Goal: Transaction & Acquisition: Book appointment/travel/reservation

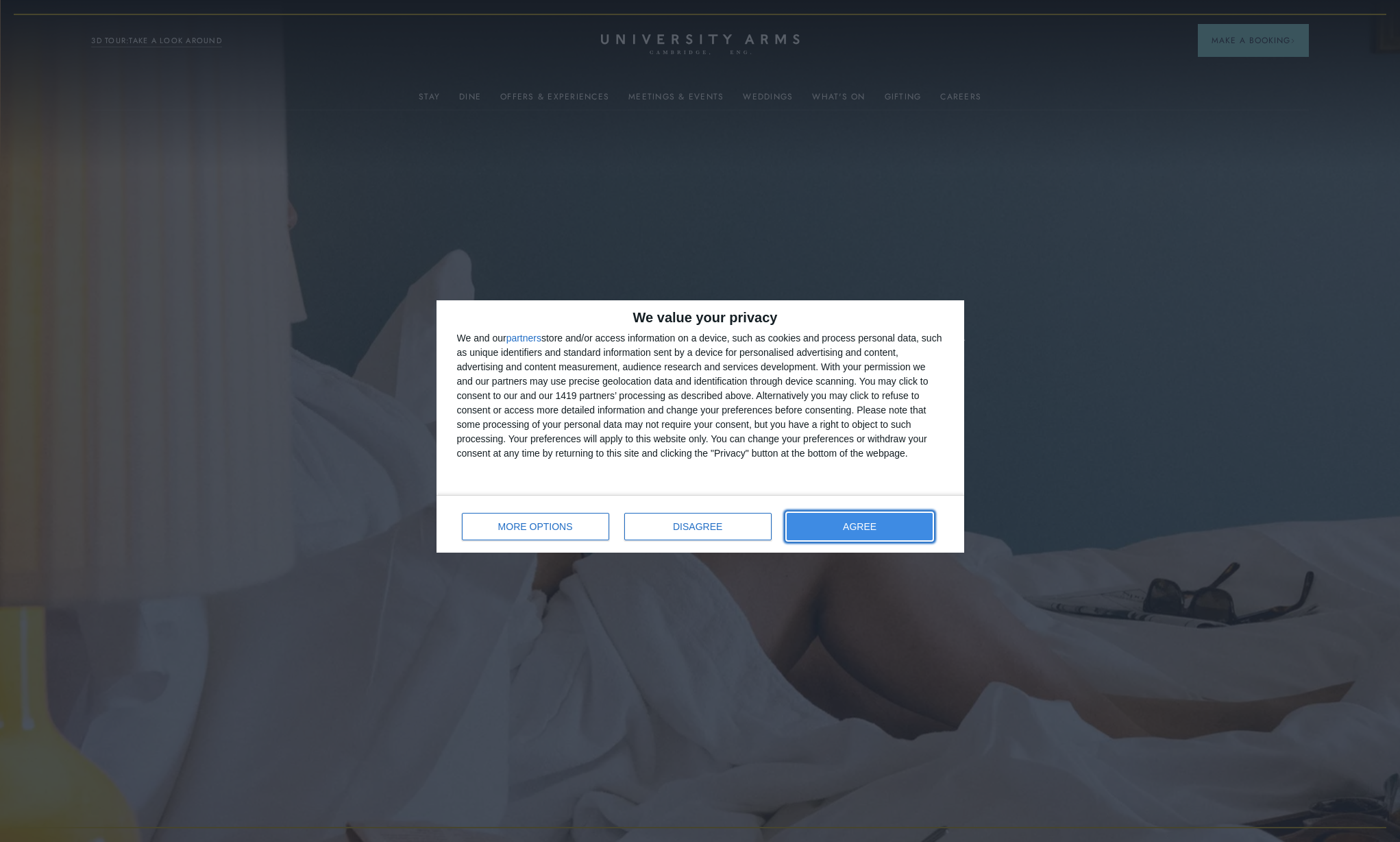
click at [865, 535] on button "AGREE" at bounding box center [860, 527] width 146 height 27
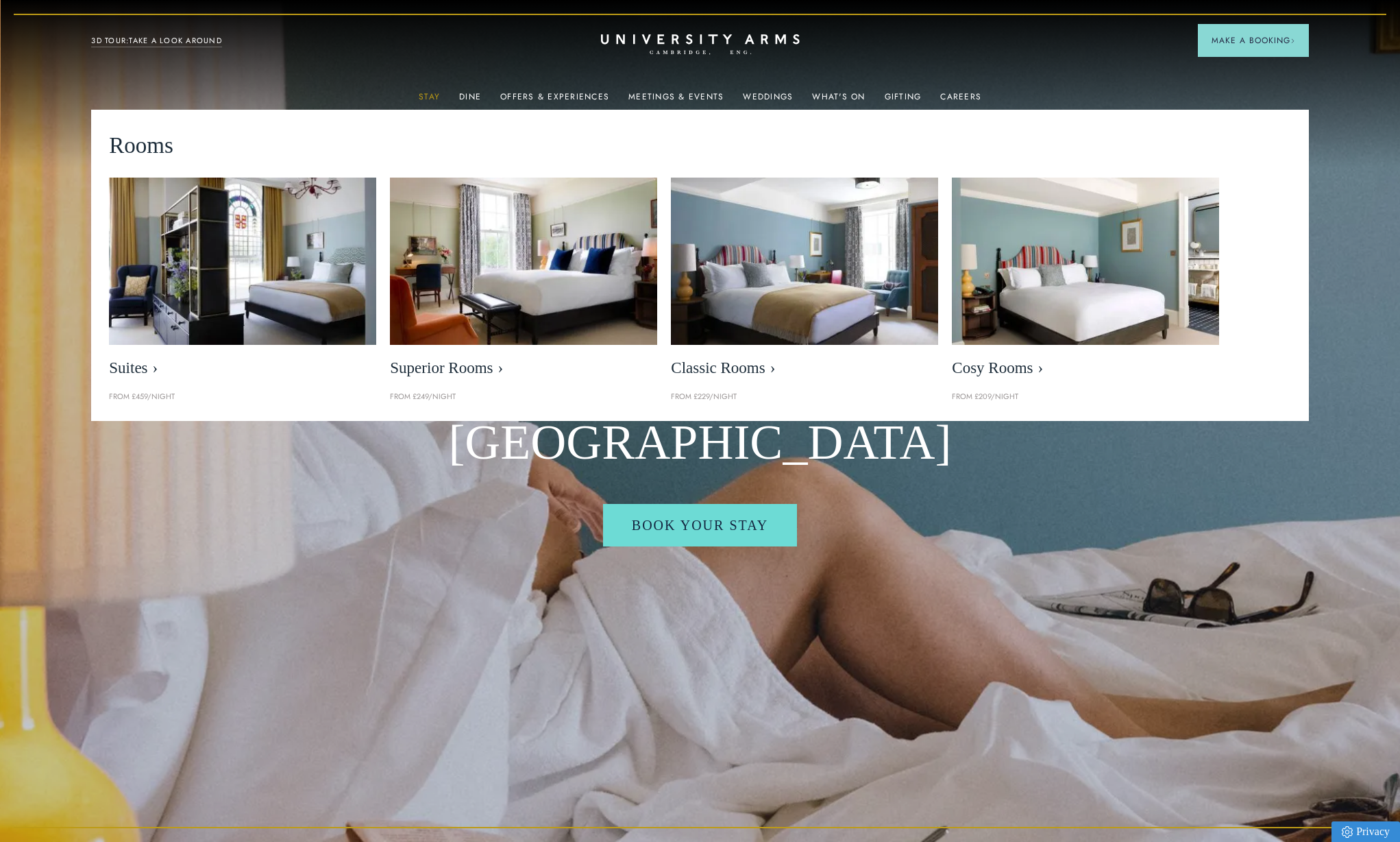
click at [433, 95] on link "Stay" at bounding box center [429, 101] width 21 height 18
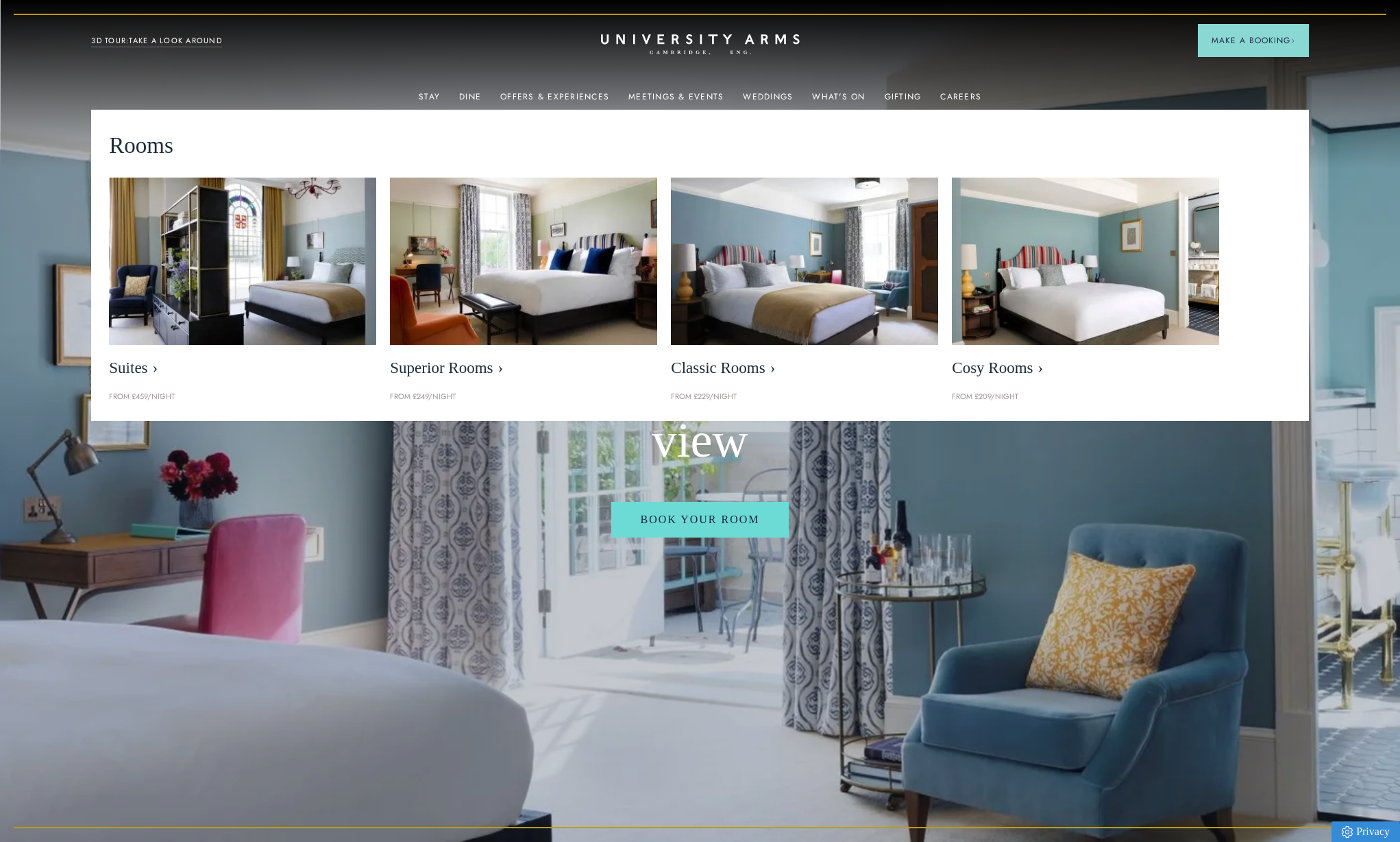
click at [1363, 113] on div "Luxury Accommodation in [GEOGRAPHIC_DATA] Wake up in a room with a view Book Yo…" at bounding box center [700, 421] width 1400 height 842
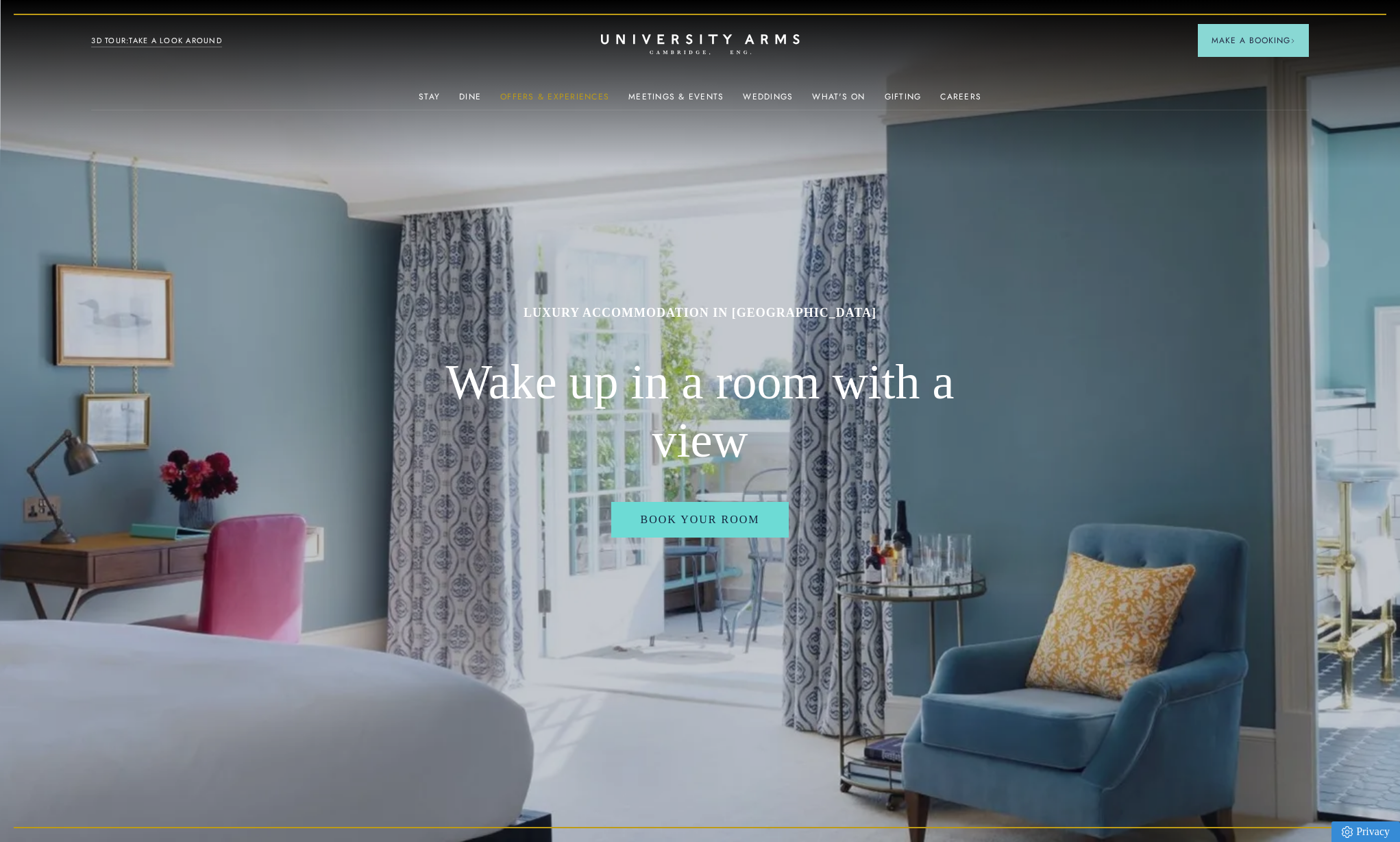
click at [525, 94] on link "Offers & Experiences" at bounding box center [555, 101] width 109 height 18
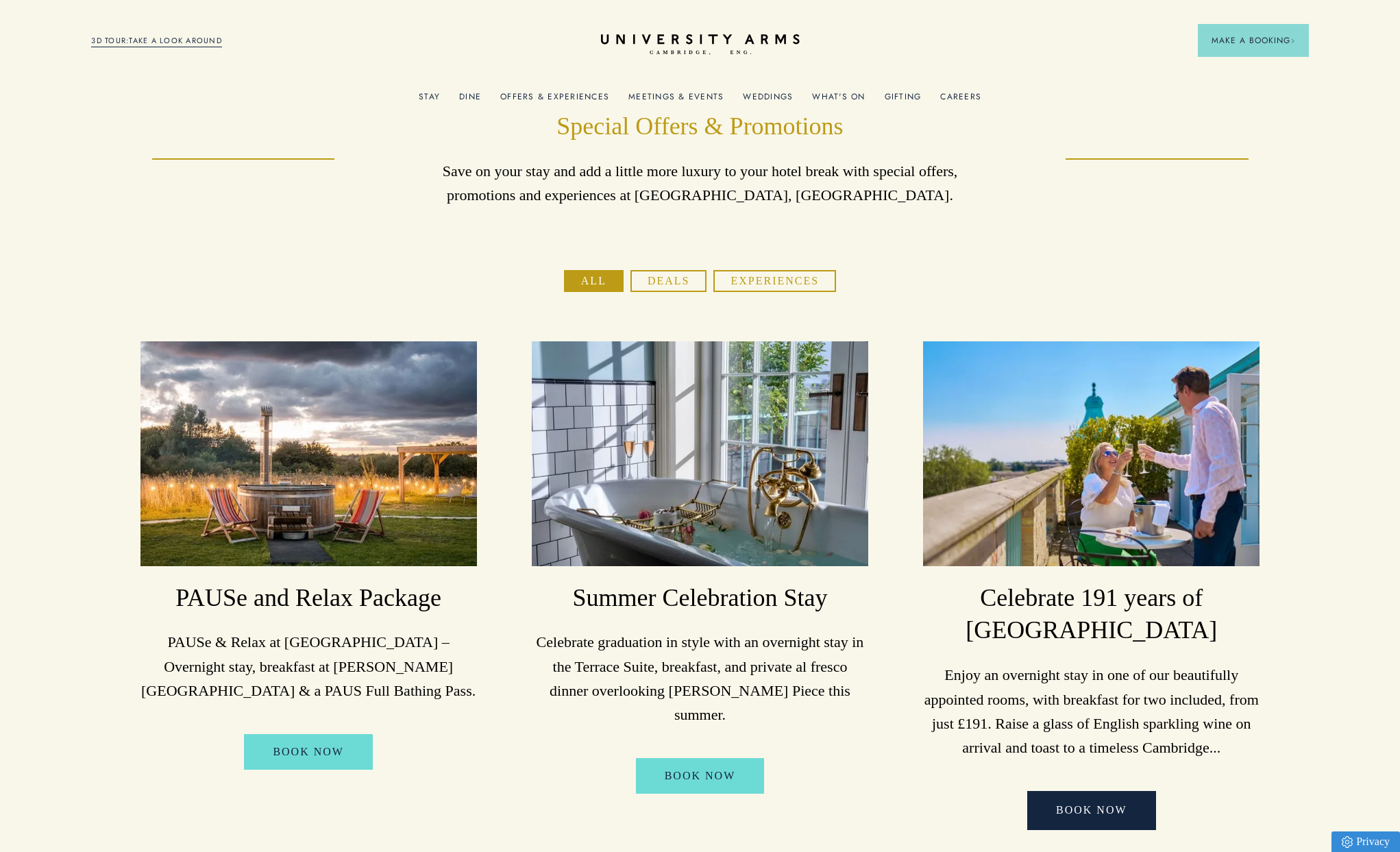
click at [823, 94] on link "What's On" at bounding box center [838, 101] width 53 height 18
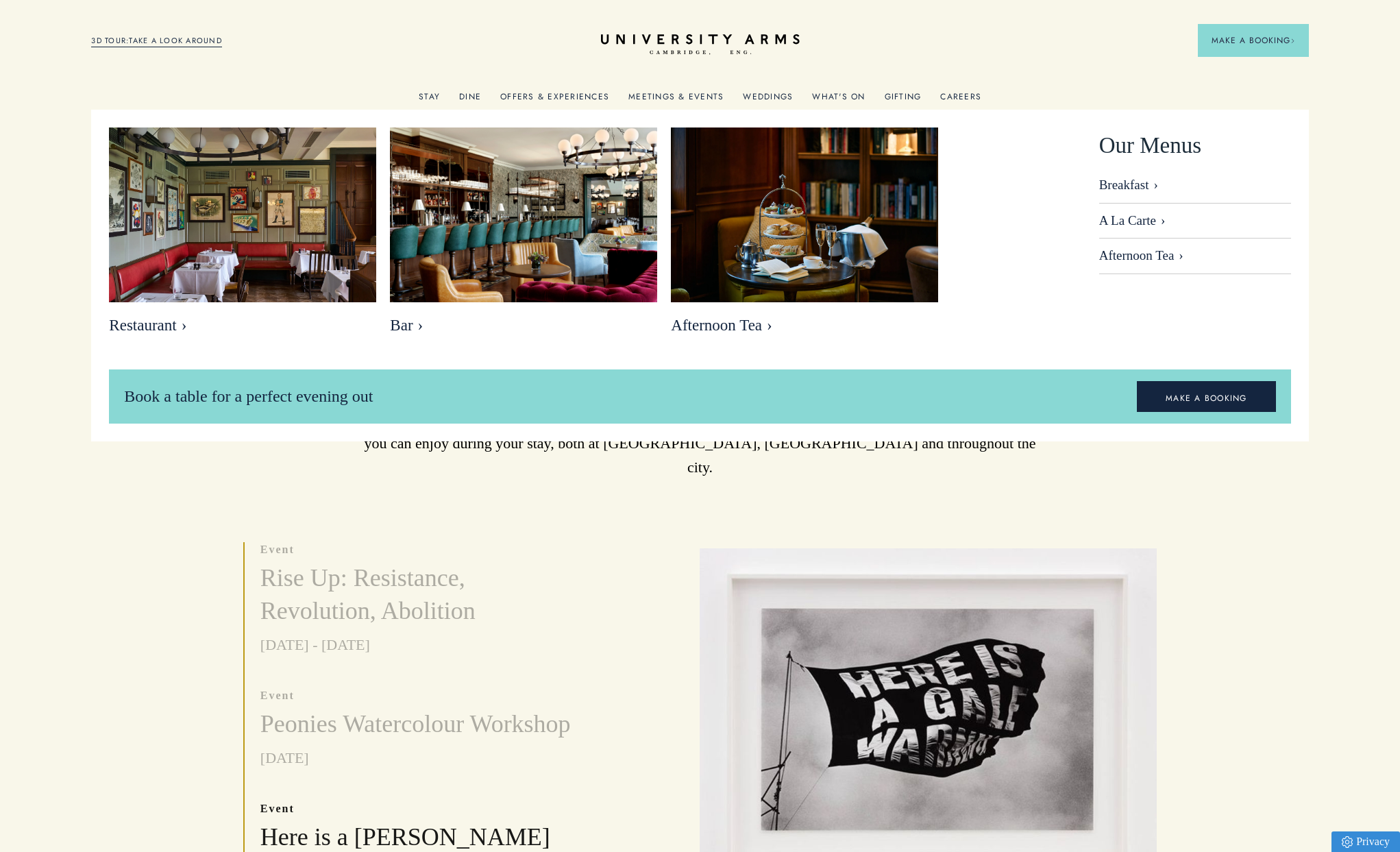
click at [475, 96] on link "Dine" at bounding box center [470, 101] width 22 height 18
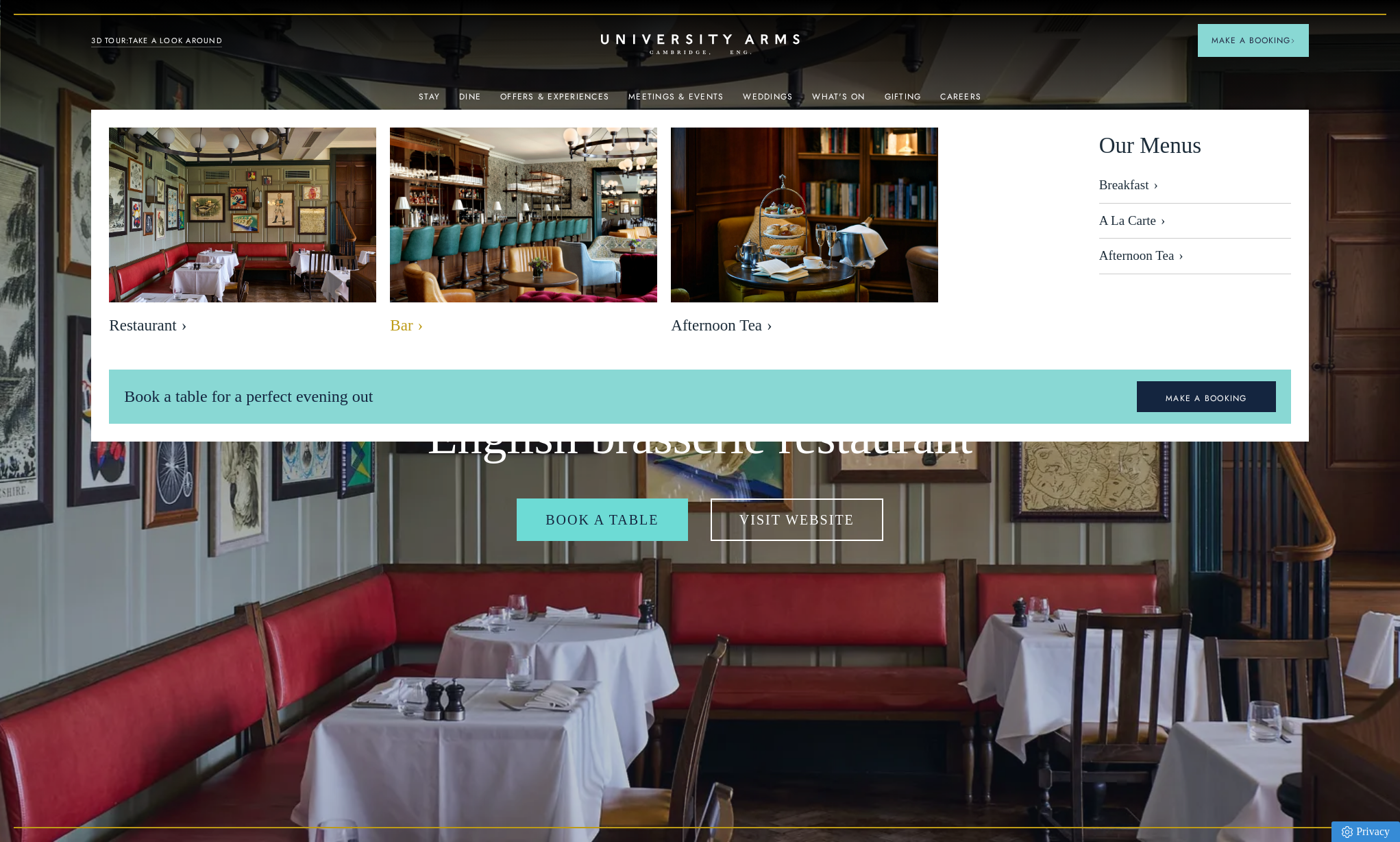
click at [452, 232] on img at bounding box center [524, 217] width 308 height 205
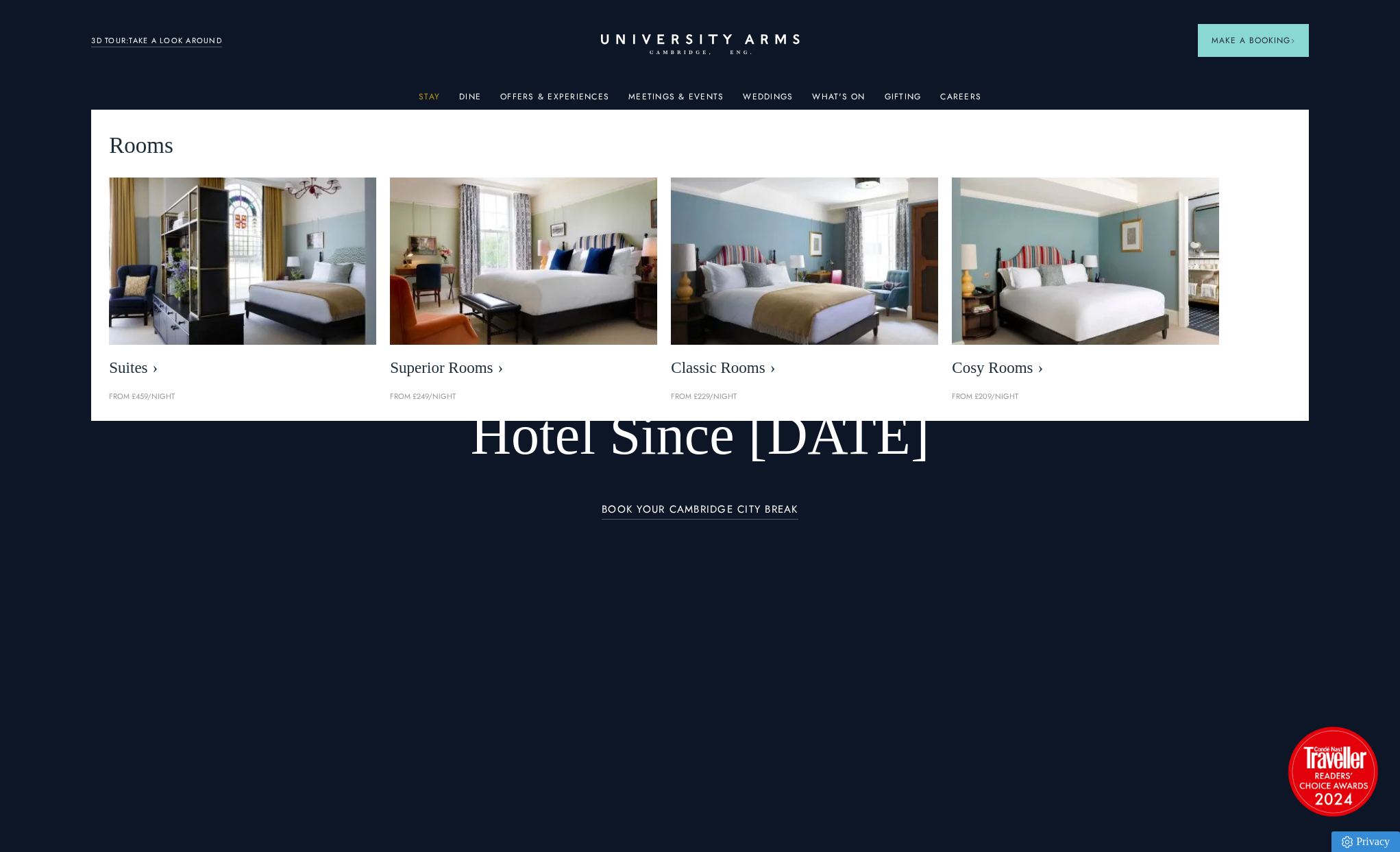
click at [428, 100] on link "Stay" at bounding box center [429, 101] width 21 height 18
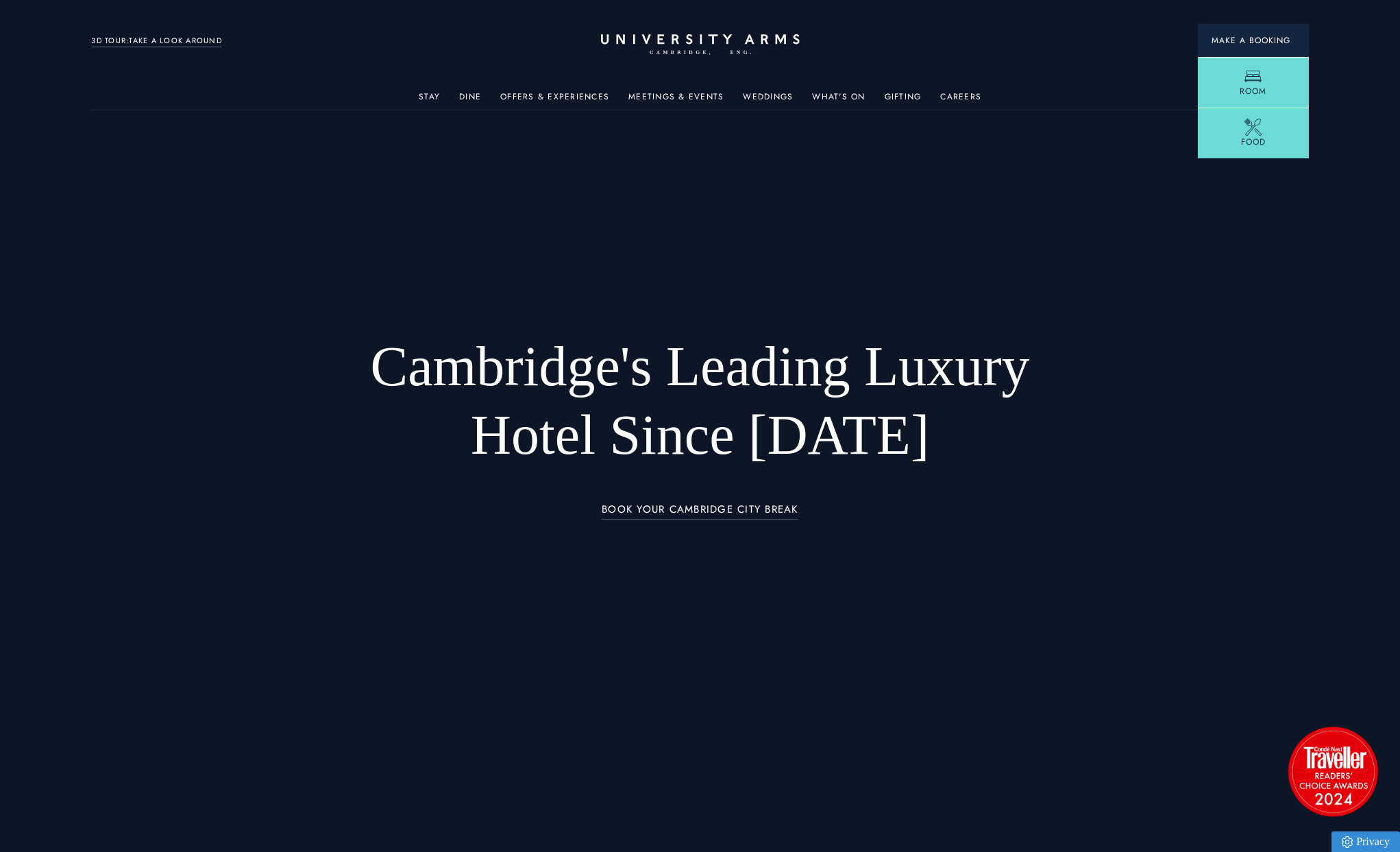
click at [1271, 38] on span "Make a Booking" at bounding box center [1254, 41] width 84 height 12
click at [1265, 89] on span "Room" at bounding box center [1253, 95] width 27 height 12
